Goal: Transaction & Acquisition: Subscribe to service/newsletter

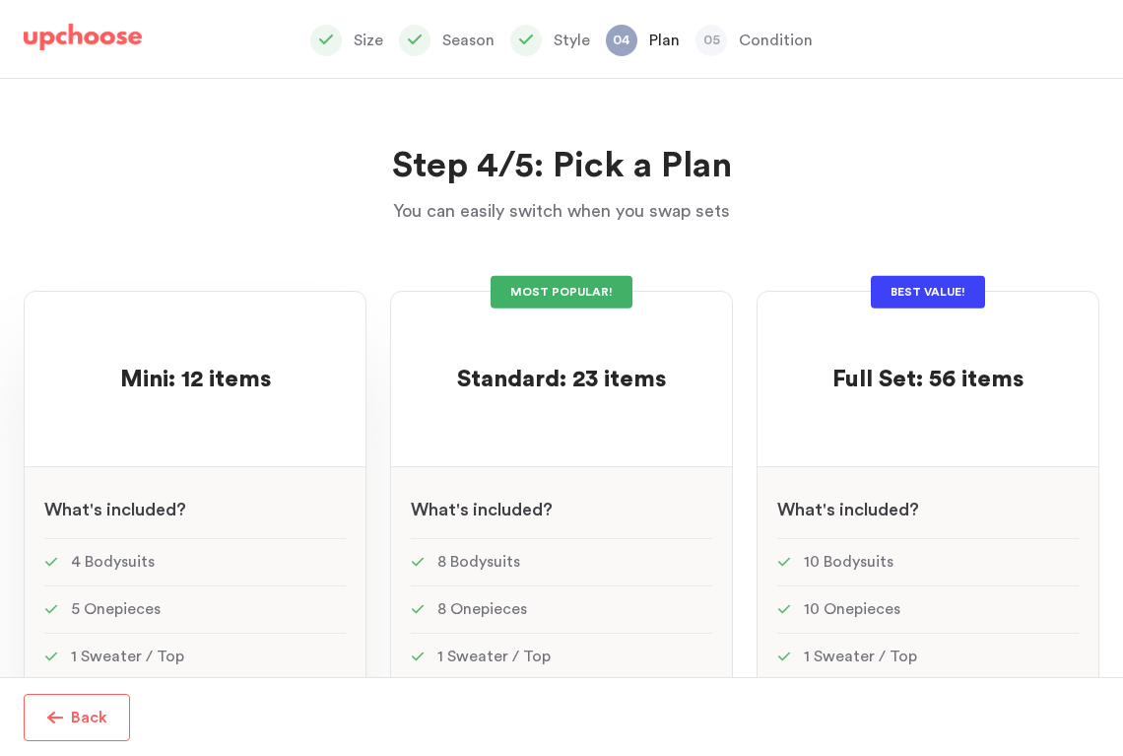
click at [223, 367] on span "Mini: 12 items" at bounding box center [195, 379] width 151 height 24
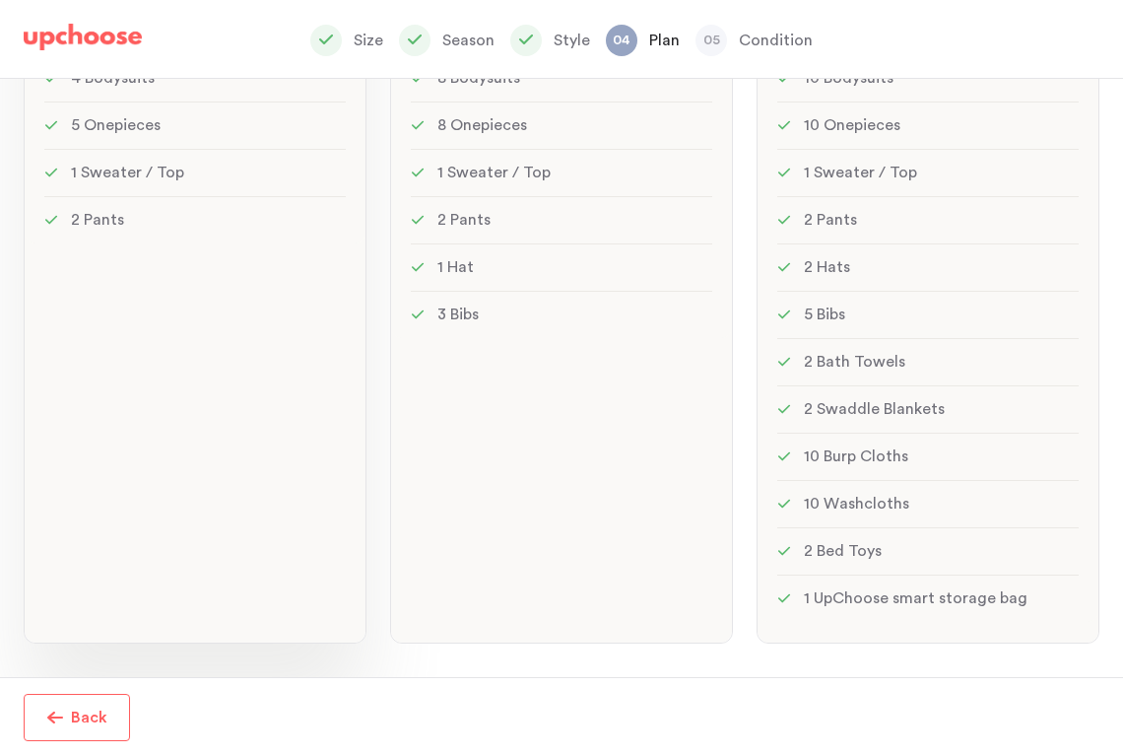
scroll to position [31, 0]
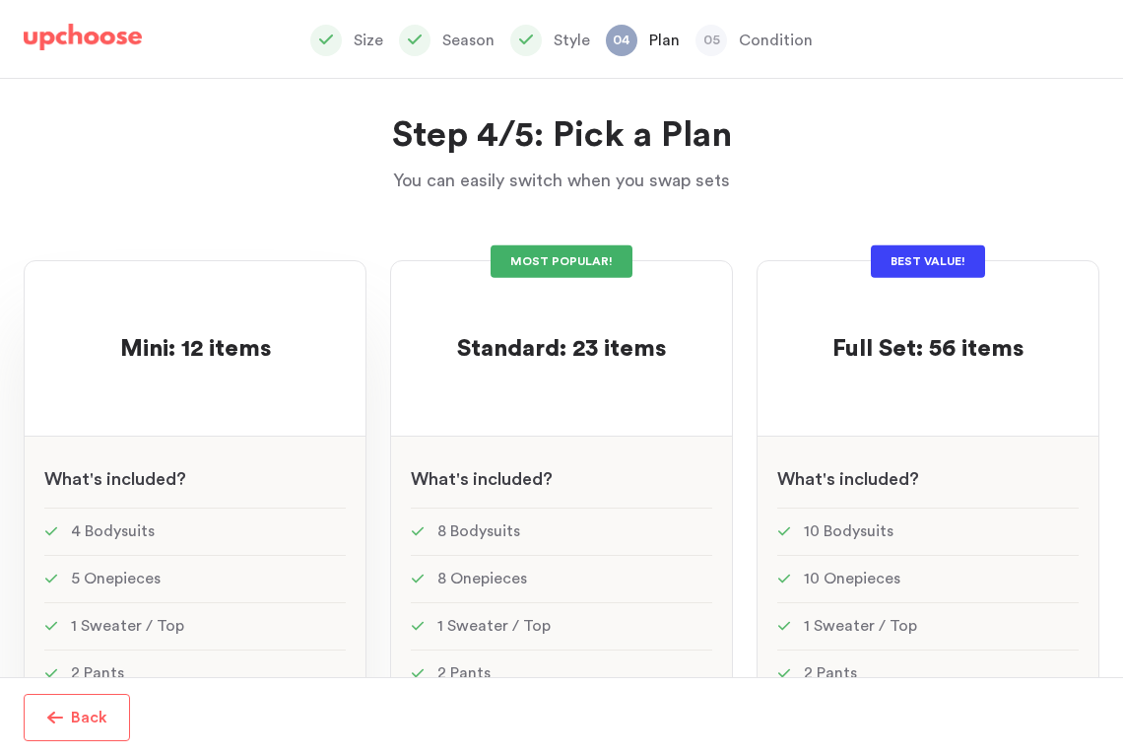
click at [214, 352] on span "Mini: 12 items" at bounding box center [195, 349] width 151 height 24
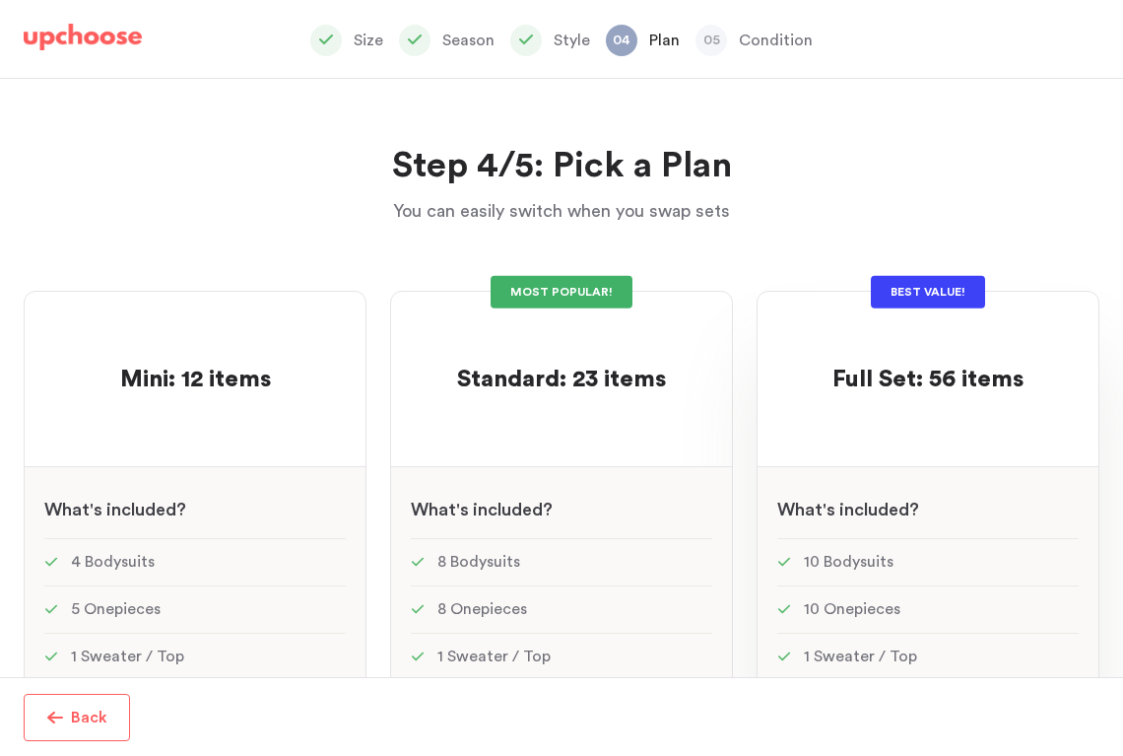
click at [863, 336] on p at bounding box center [928, 349] width 191 height 32
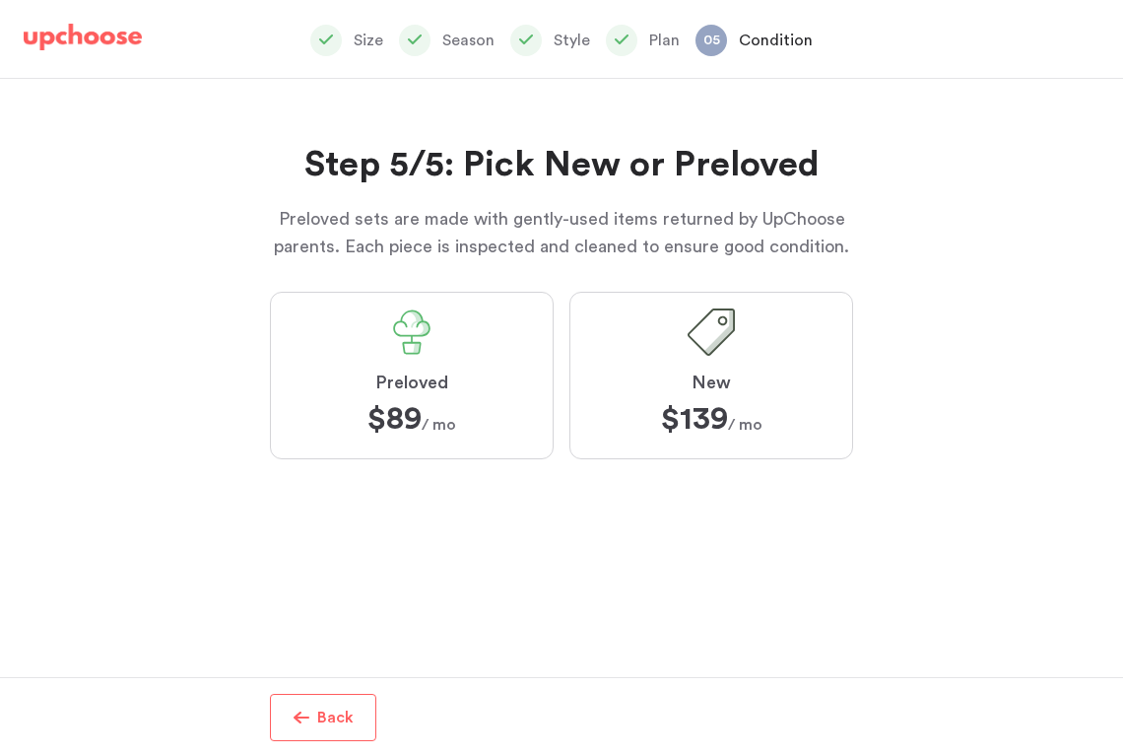
click at [662, 384] on label "New $139 $139 / mo" at bounding box center [711, 375] width 284 height 167
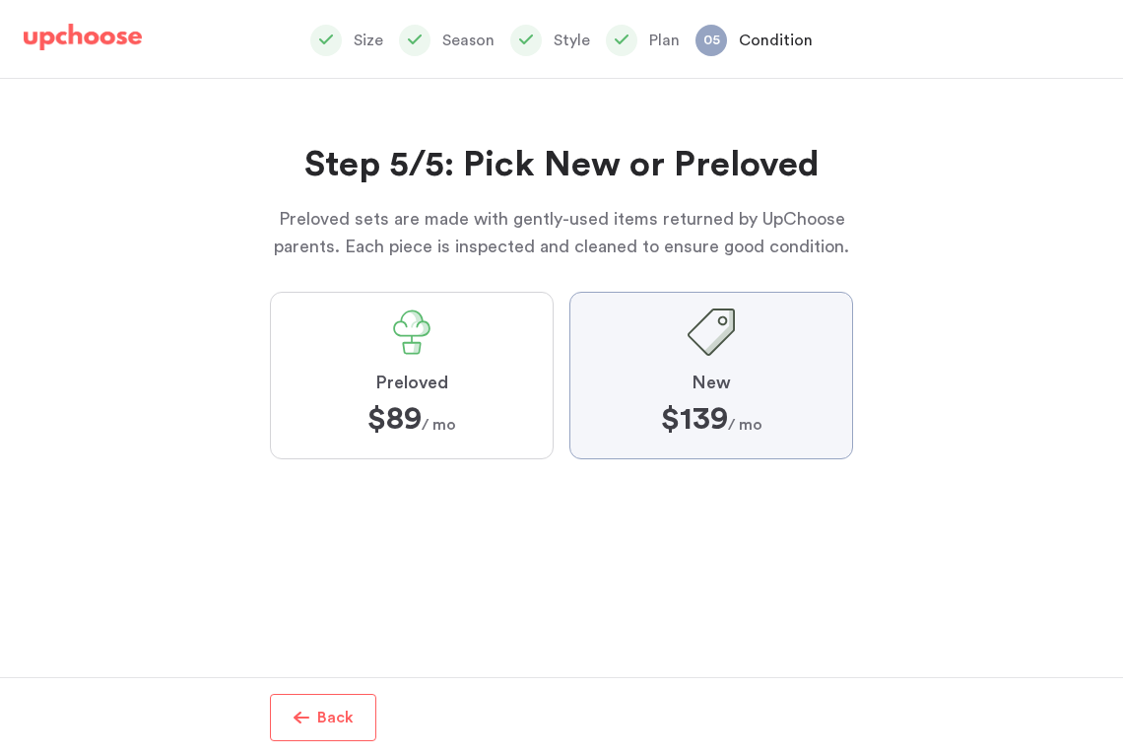
click at [0, 0] on input "New $139 $139 / mo" at bounding box center [0, 0] width 0 height 0
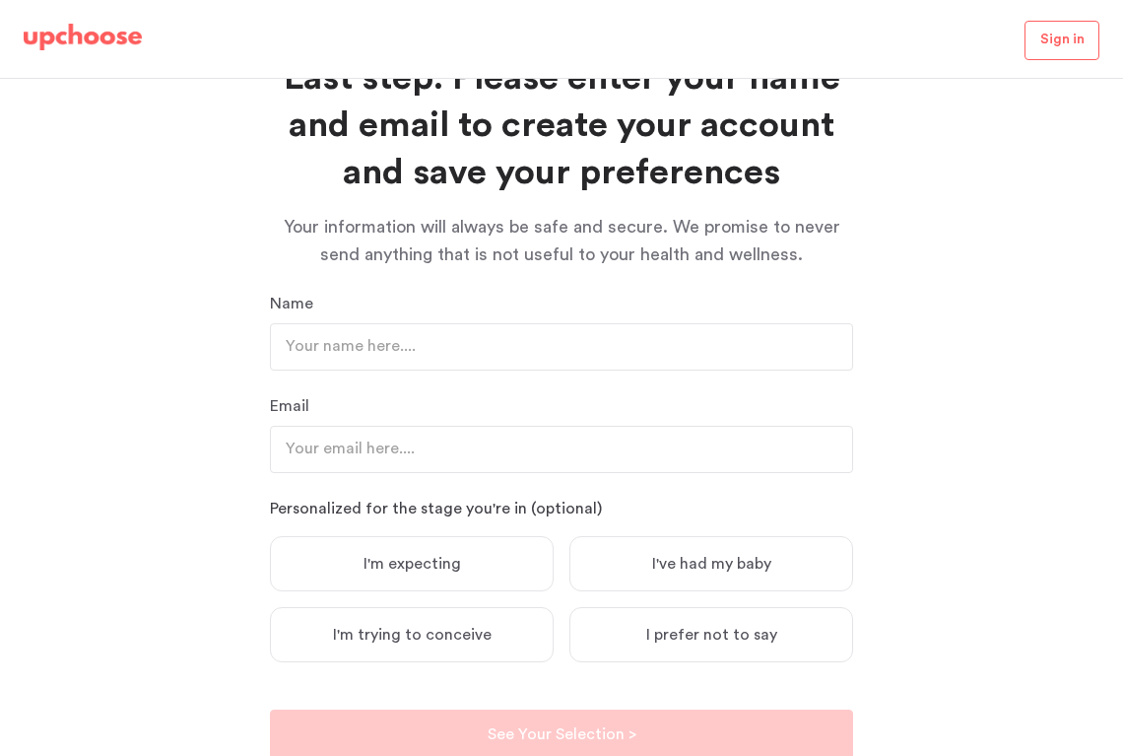
click at [401, 566] on span "I'm expecting" at bounding box center [413, 564] width 98 height 20
click at [0, 0] on input "I'm expecting" at bounding box center [0, 0] width 0 height 0
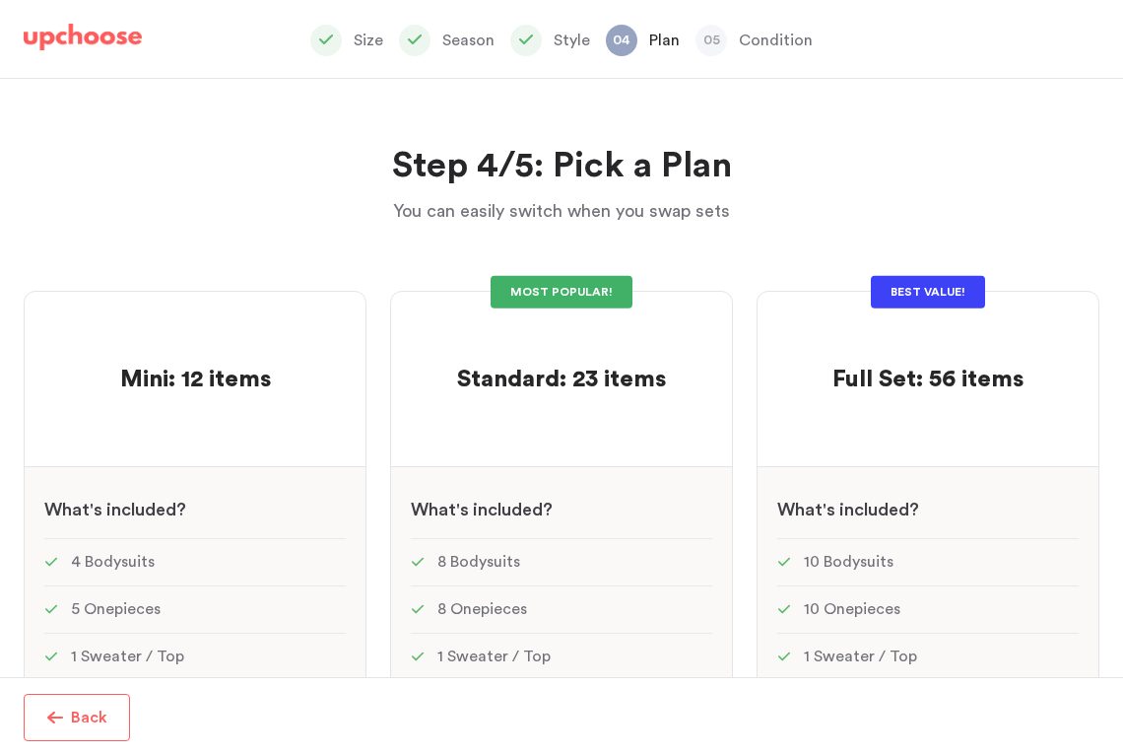
click at [108, 43] on img at bounding box center [83, 38] width 118 height 28
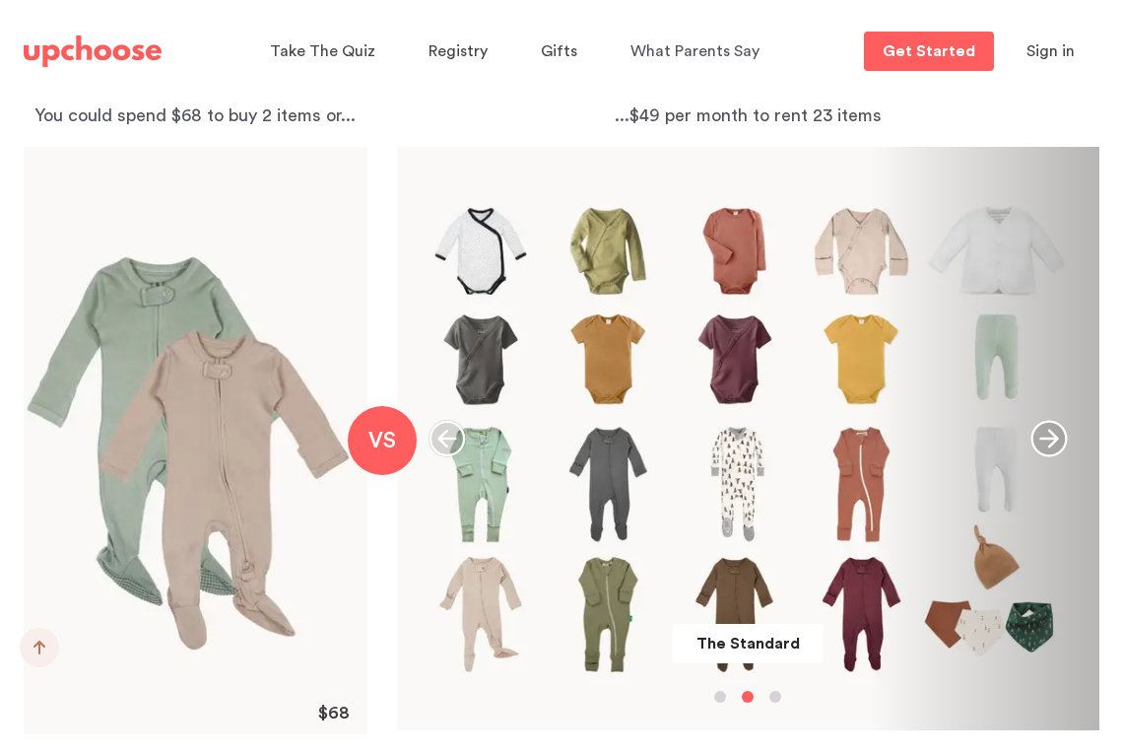
scroll to position [2184, 0]
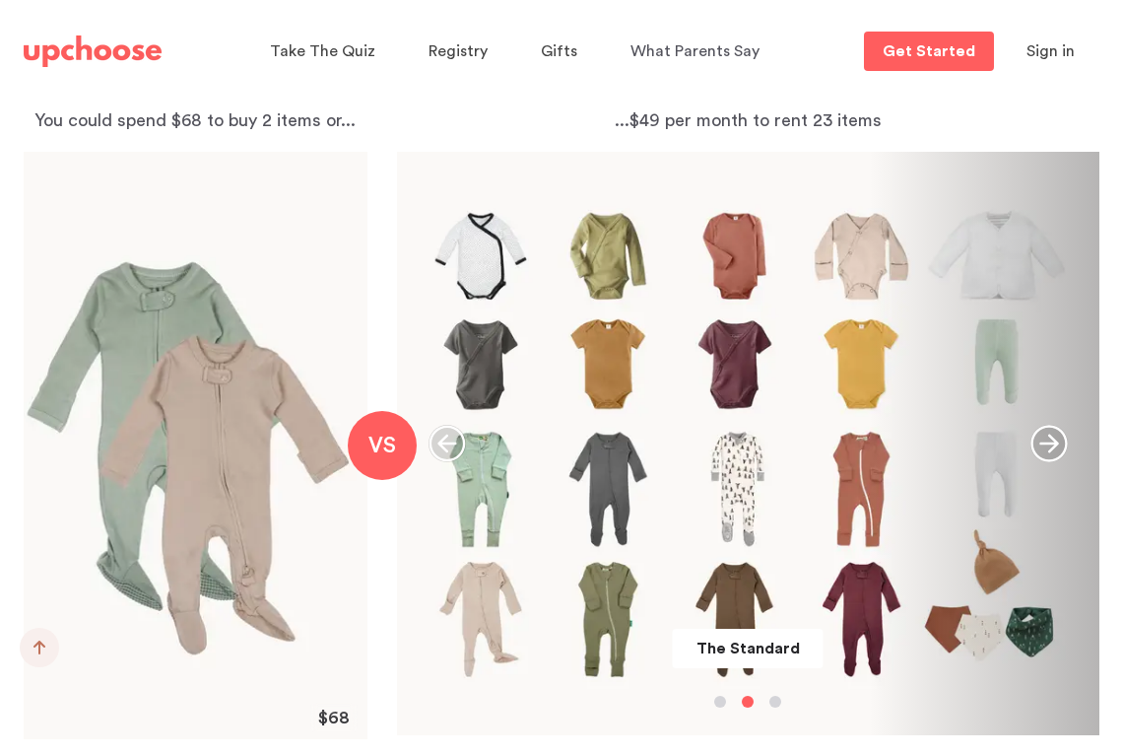
click at [1054, 447] on icon "button" at bounding box center [1049, 443] width 36 height 36
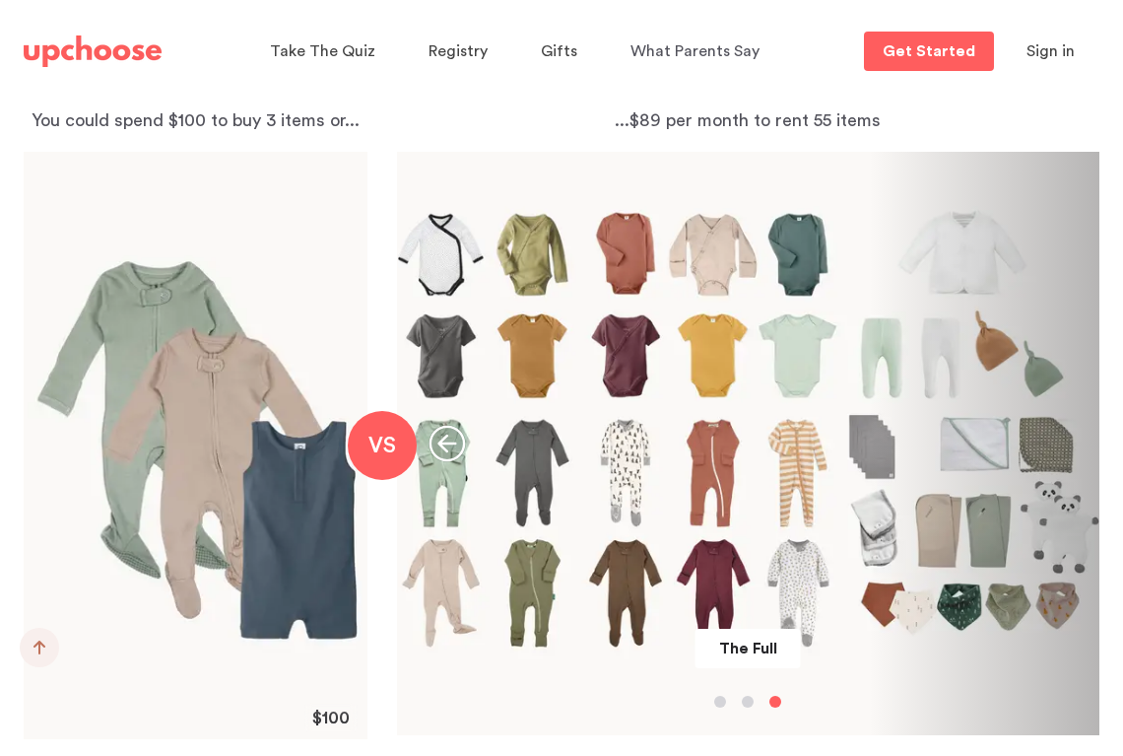
click at [689, 466] on div "The Full" at bounding box center [748, 443] width 702 height 583
click at [464, 461] on icon "button" at bounding box center [447, 443] width 37 height 37
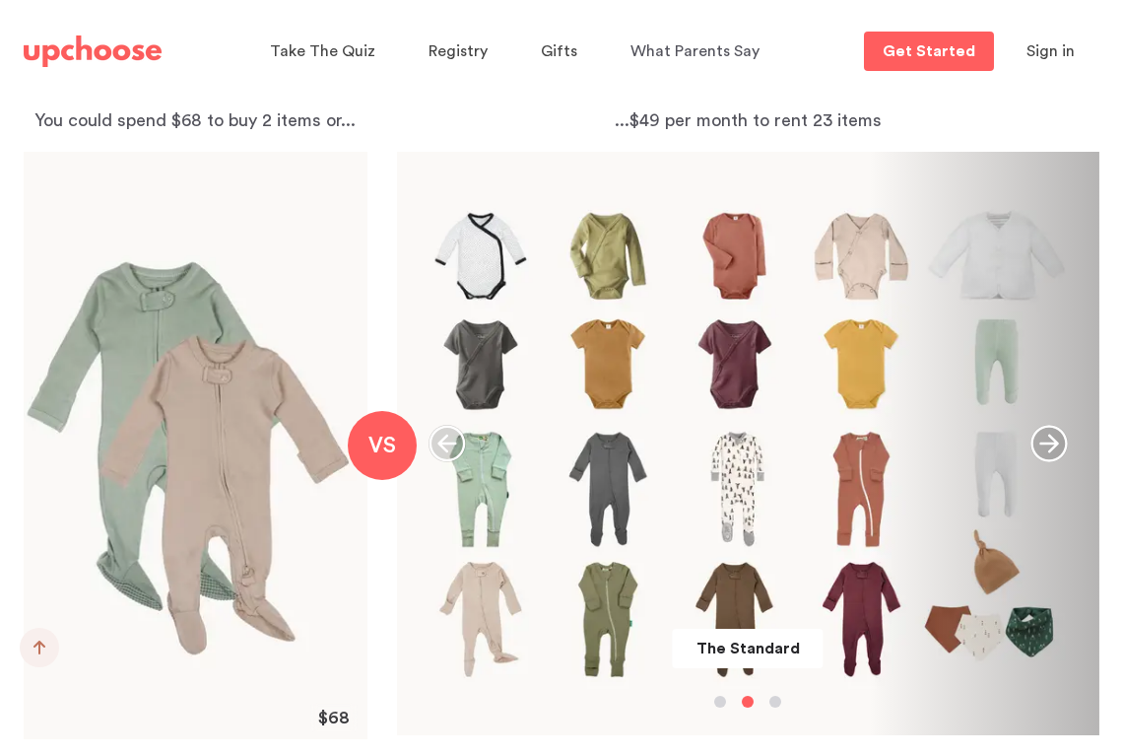
click at [1057, 446] on icon "button" at bounding box center [1049, 443] width 36 height 36
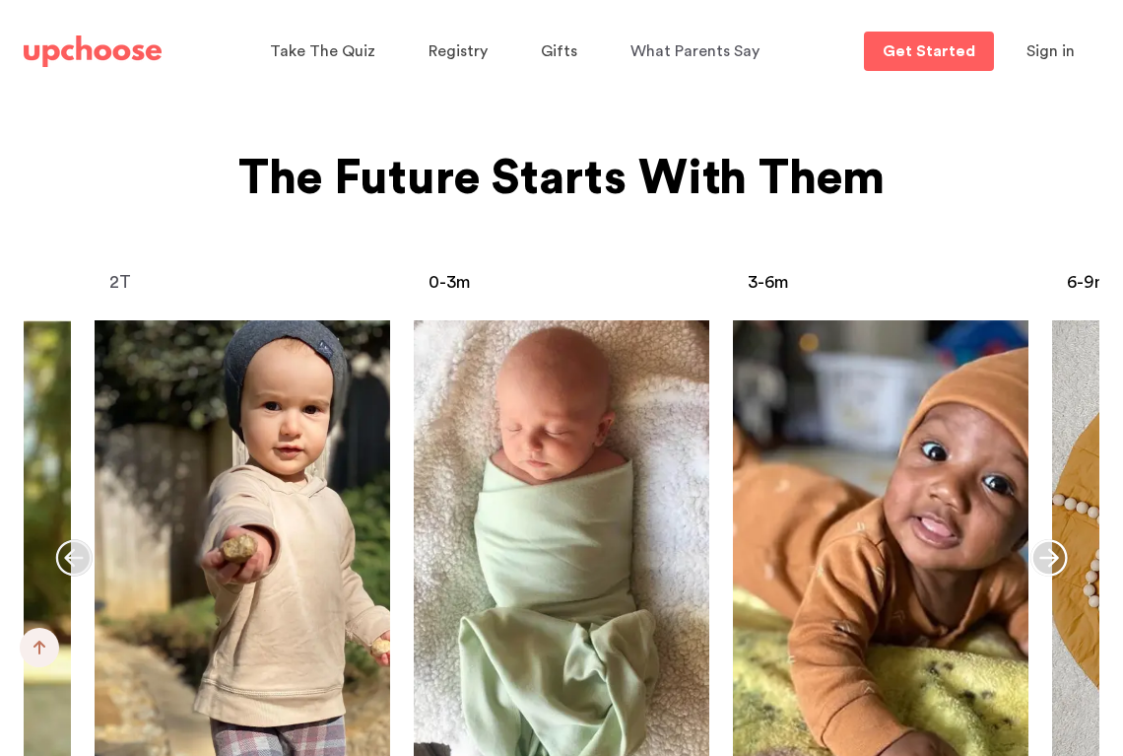
scroll to position [7340, 0]
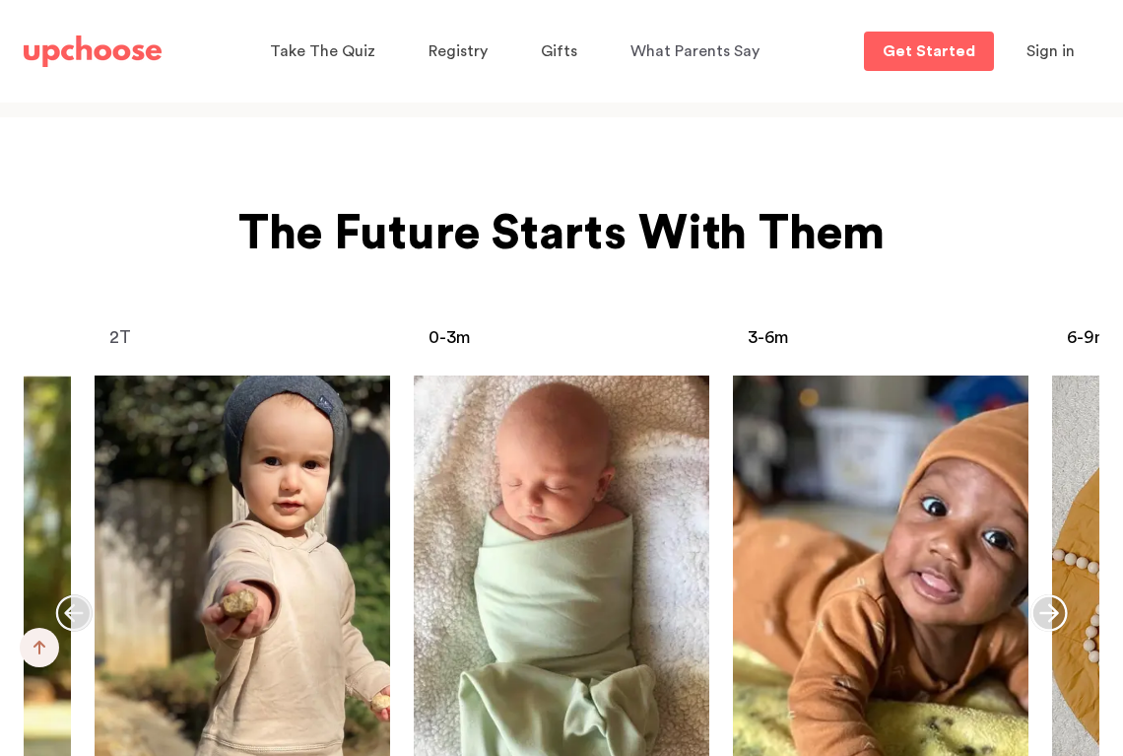
click at [539, 555] on link "The Standard" at bounding box center [562, 621] width 296 height 493
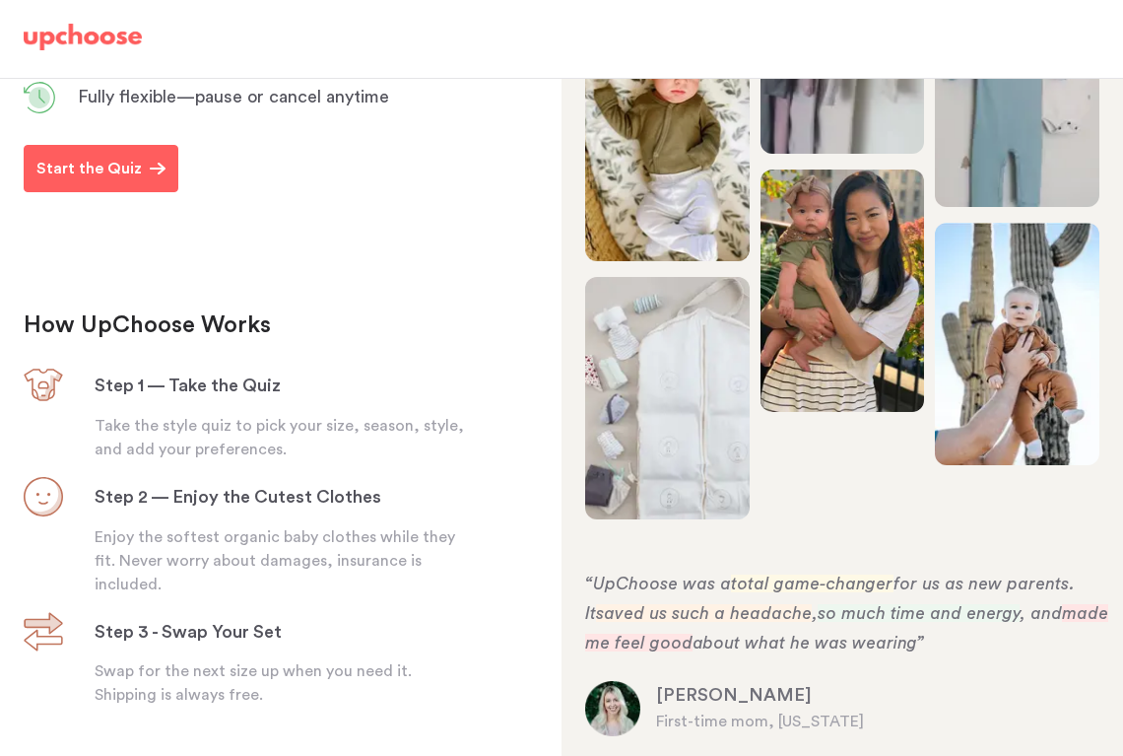
scroll to position [459, 0]
